Goal: Find specific fact: Find specific fact

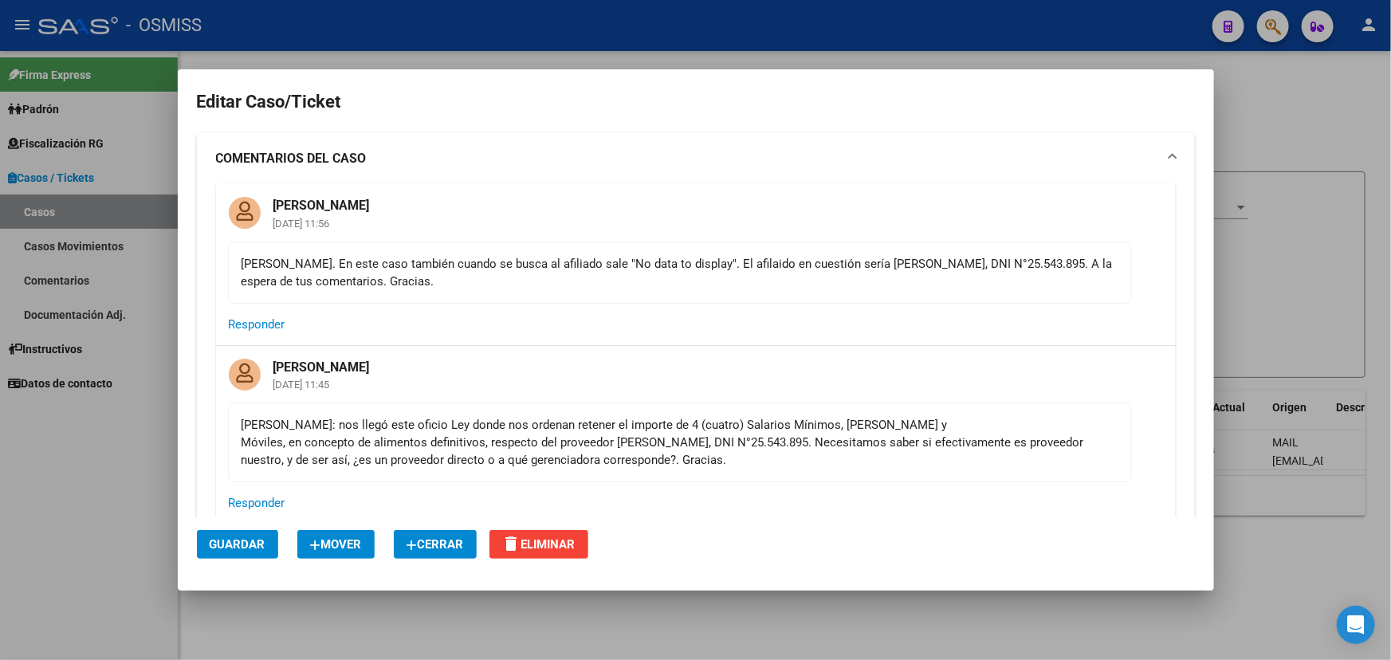
click at [1306, 89] on div at bounding box center [695, 330] width 1391 height 660
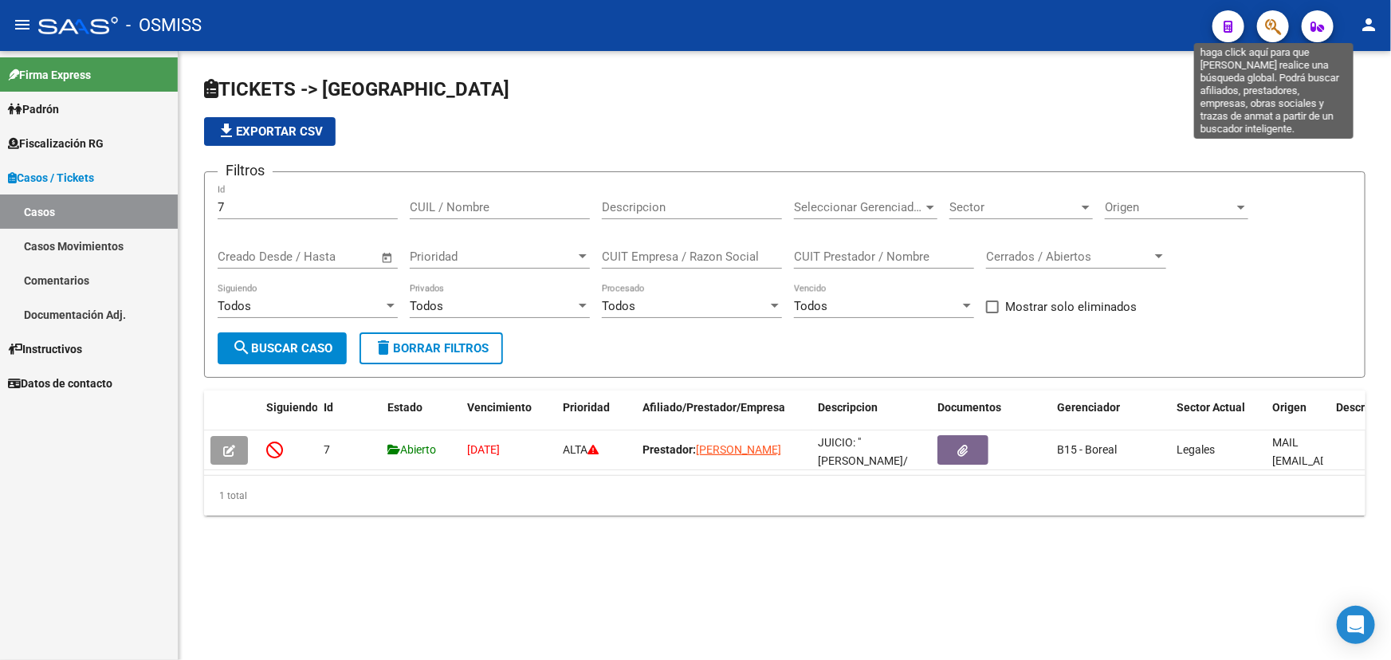
click at [1276, 33] on icon "button" at bounding box center [1273, 27] width 16 height 18
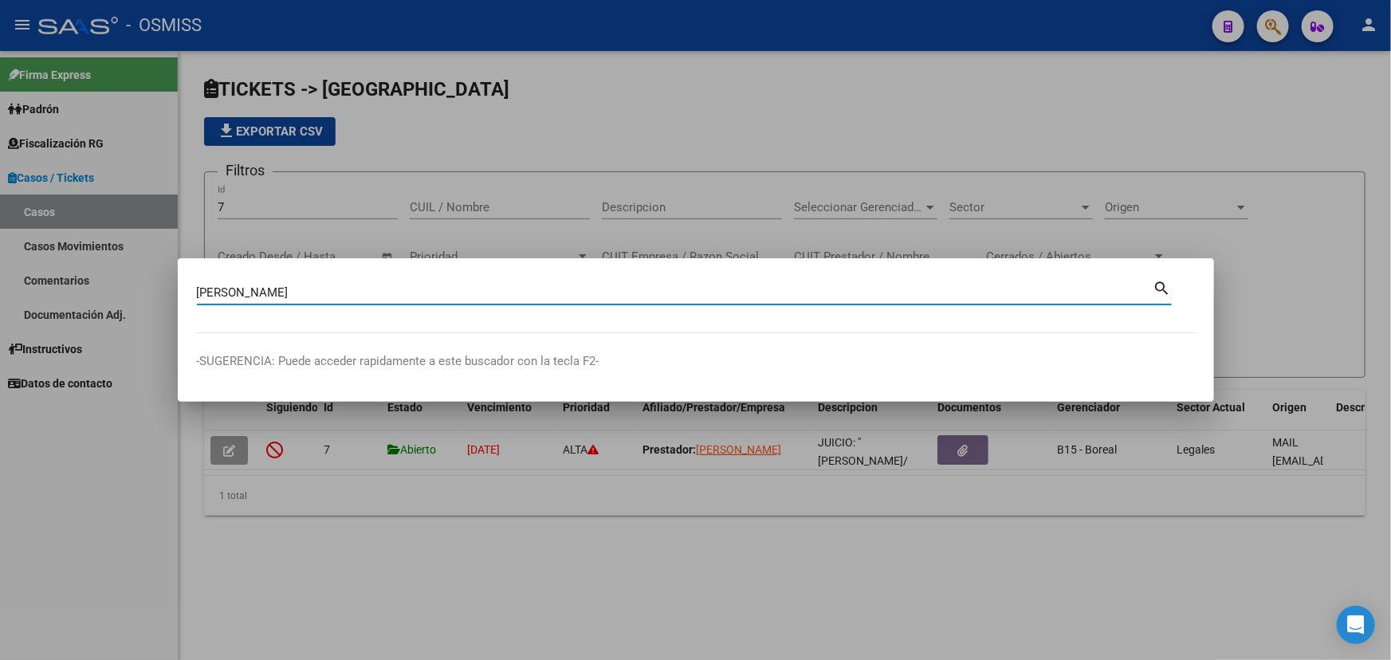
type input "[PERSON_NAME]"
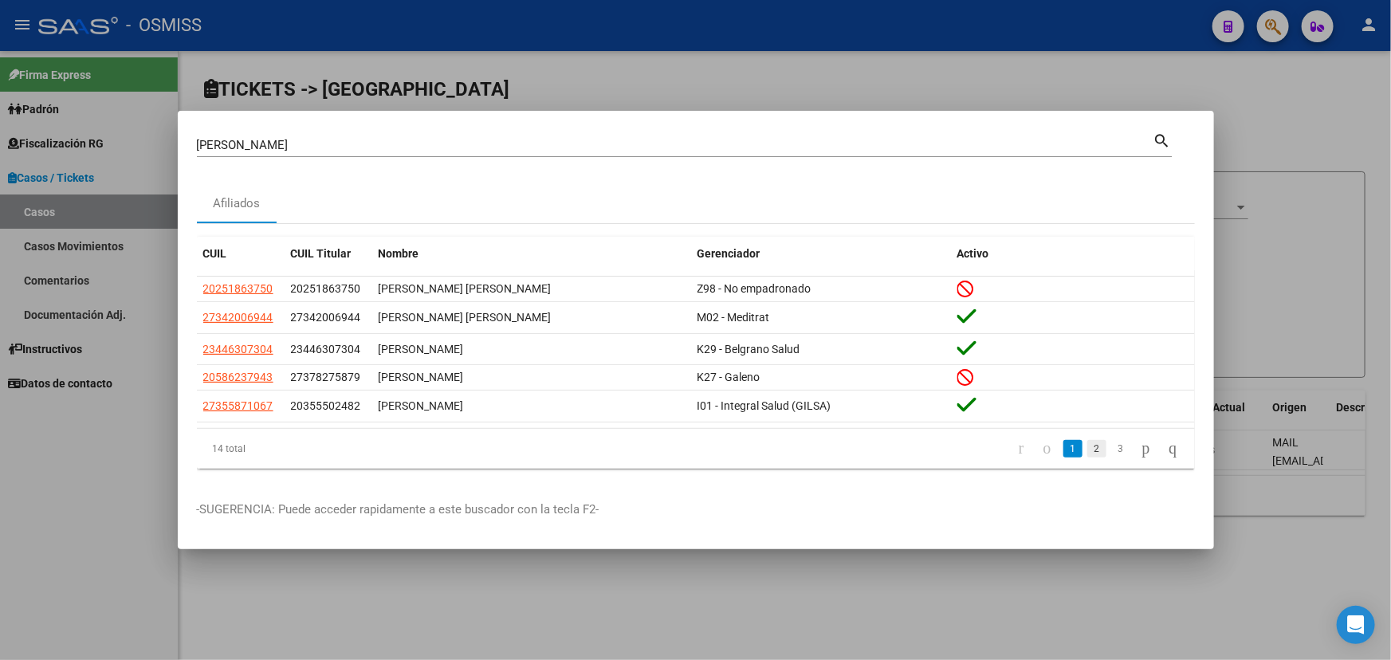
click at [1088, 446] on link "2" at bounding box center [1097, 449] width 19 height 18
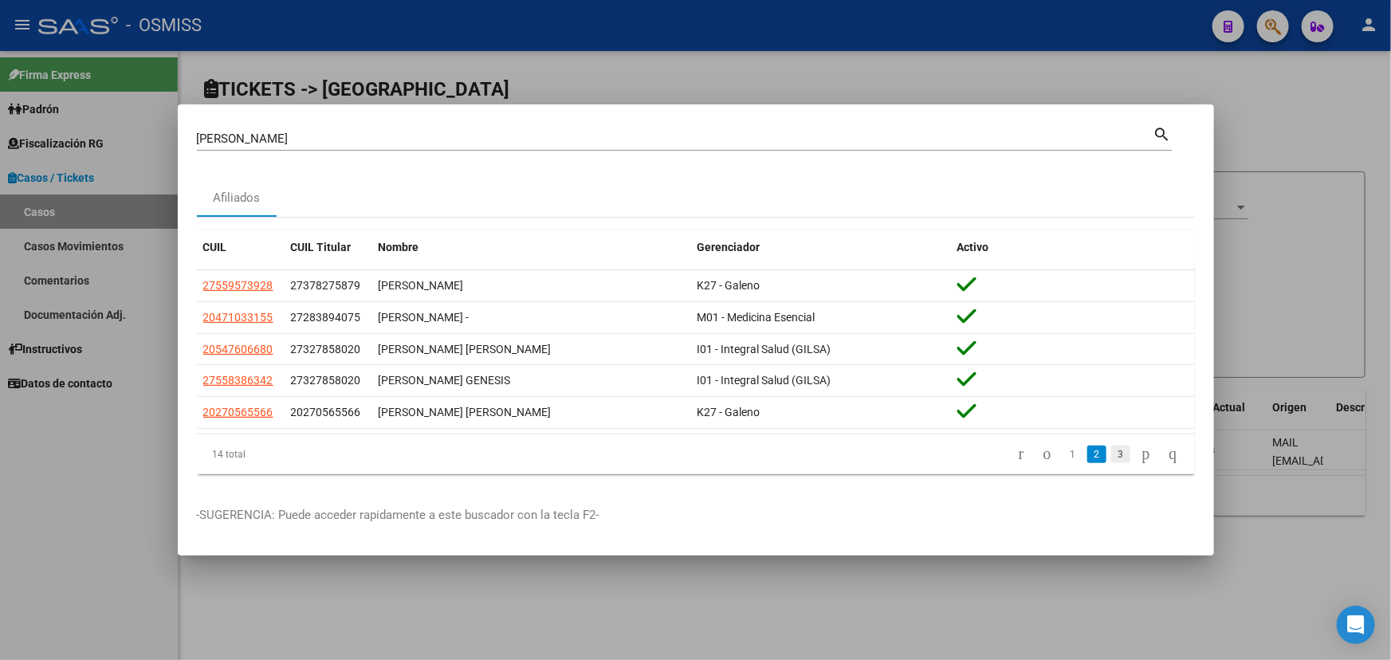
click at [1111, 453] on link "3" at bounding box center [1120, 455] width 19 height 18
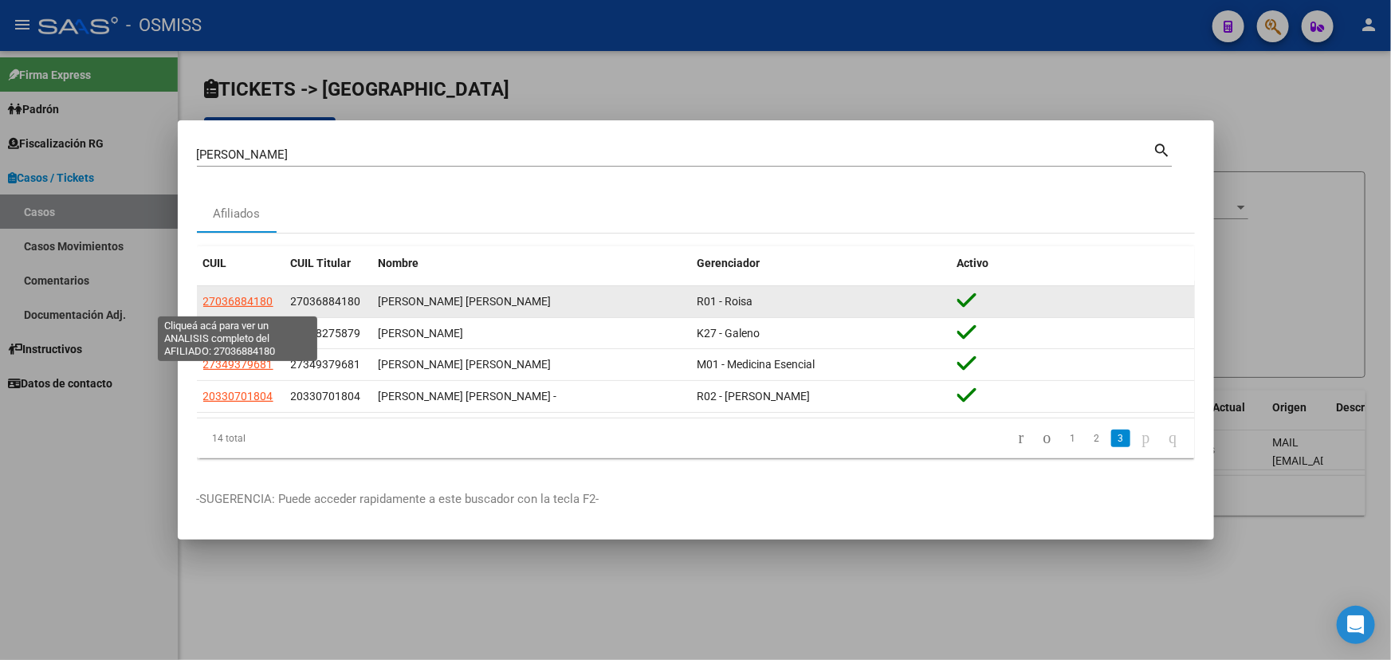
click at [233, 306] on span "27036884180" at bounding box center [238, 301] width 70 height 13
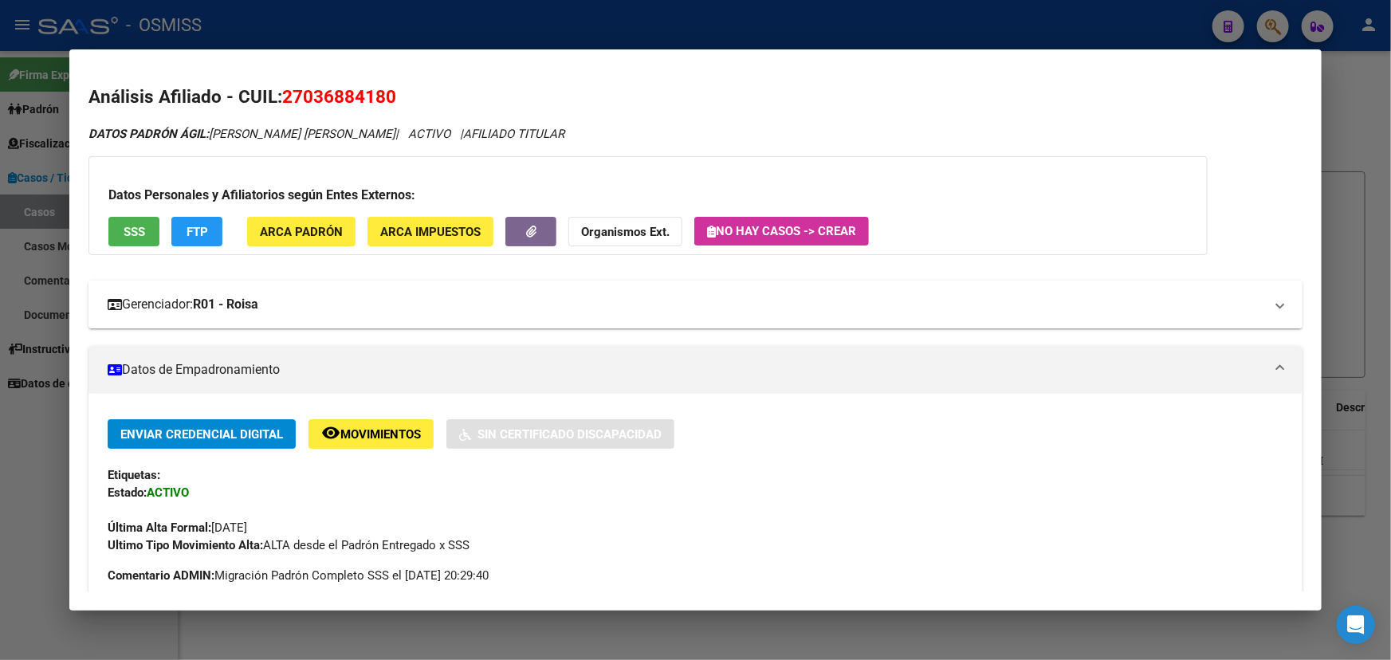
click at [1261, 307] on span "Gerenciador: R01 - Roisa" at bounding box center [693, 304] width 1170 height 19
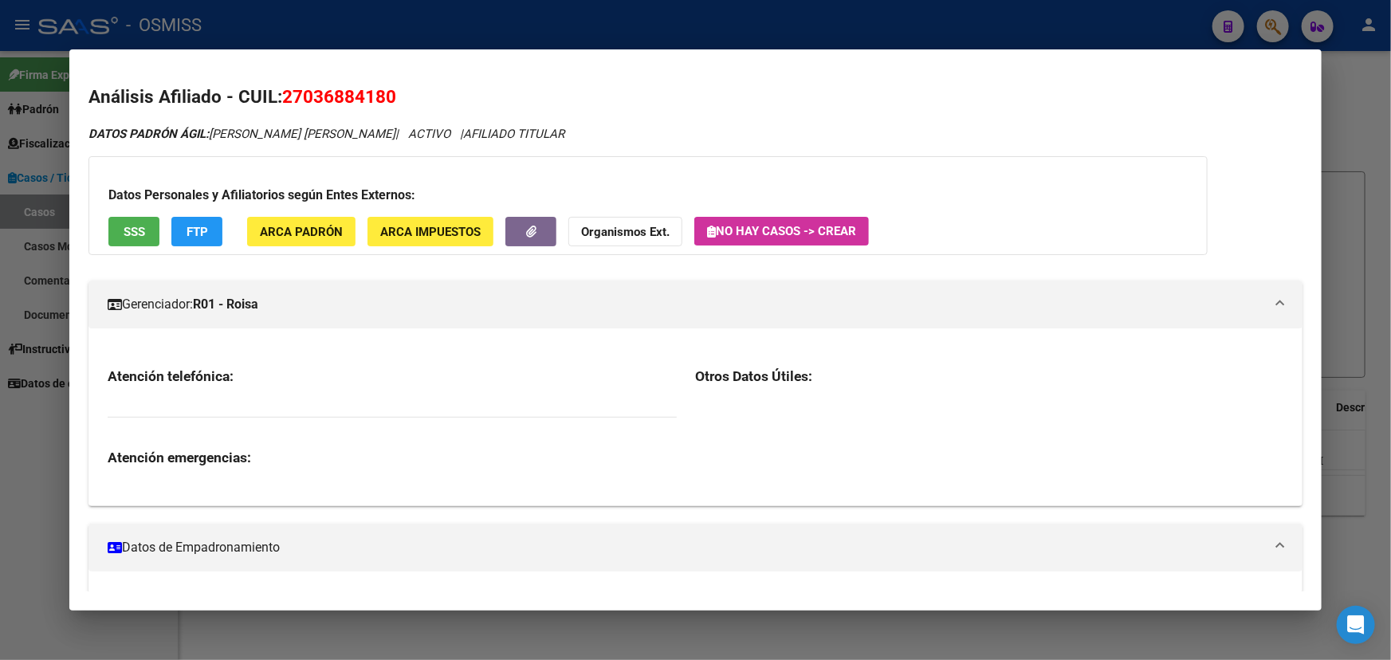
click at [1258, 305] on span "Gerenciador: R01 - Roisa" at bounding box center [693, 304] width 1170 height 19
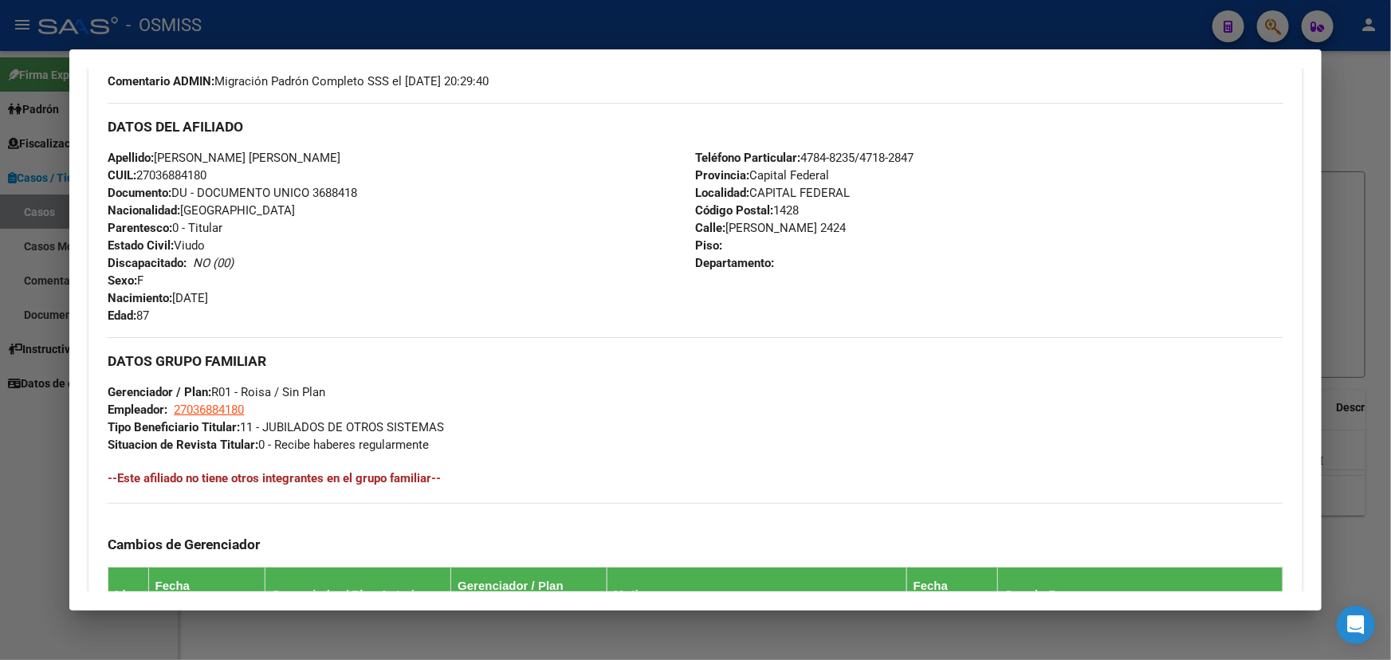
scroll to position [507, 0]
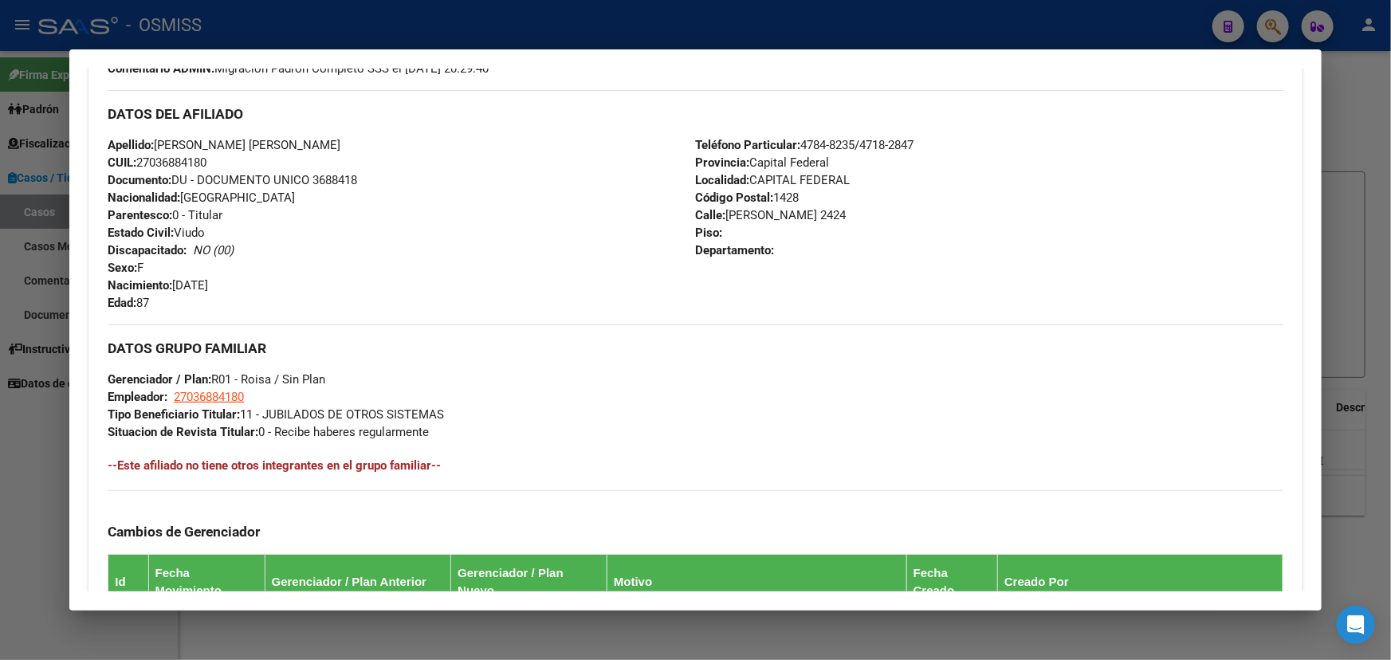
drag, startPoint x: 218, startPoint y: 374, endPoint x: 352, endPoint y: 375, distance: 133.9
click at [352, 375] on div "DATOS GRUPO FAMILIAR Gerenciador / Plan: R01 - Roisa / Sin Plan Empleador: 2703…" at bounding box center [696, 383] width 1176 height 116
click at [462, 375] on div "DATOS GRUPO FAMILIAR Gerenciador / Plan: R01 - Roisa / Sin Plan Empleador: 2703…" at bounding box center [696, 383] width 1176 height 116
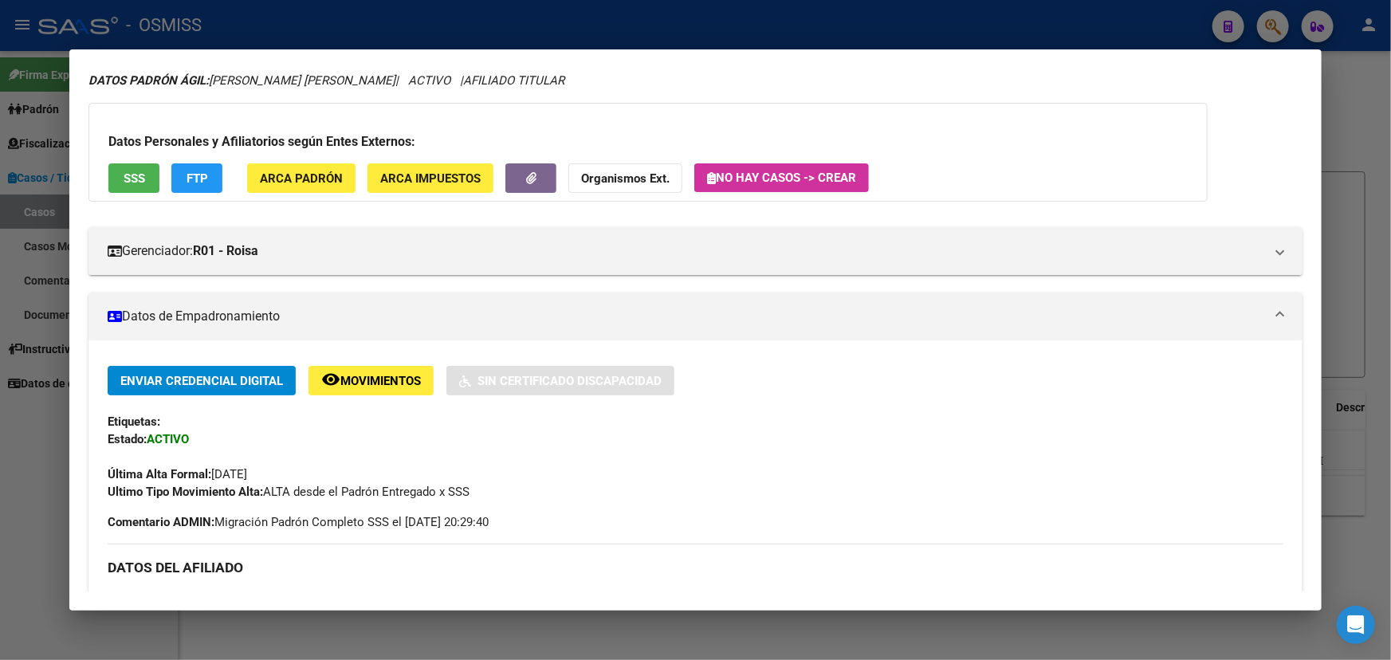
scroll to position [0, 0]
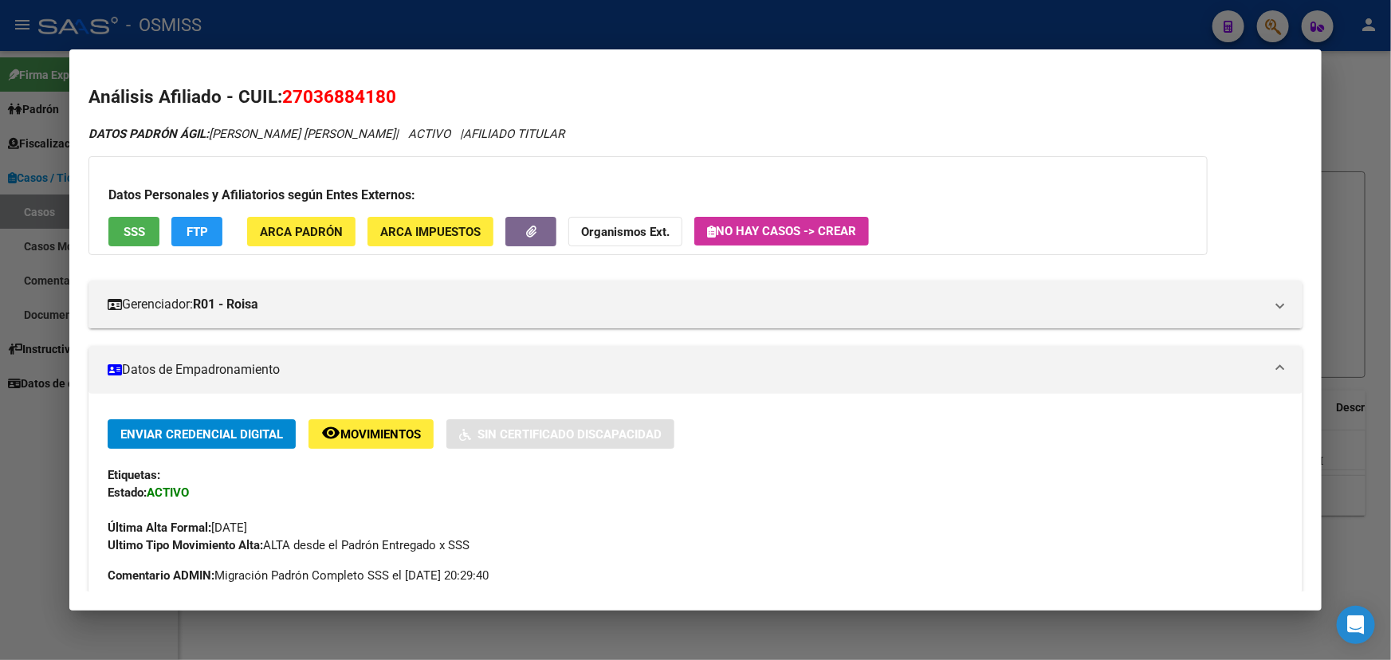
drag, startPoint x: 313, startPoint y: 95, endPoint x: 385, endPoint y: 96, distance: 71.8
click at [385, 96] on span "27036884180" at bounding box center [339, 96] width 114 height 21
copy span "3688418"
